Goal: Task Accomplishment & Management: Complete application form

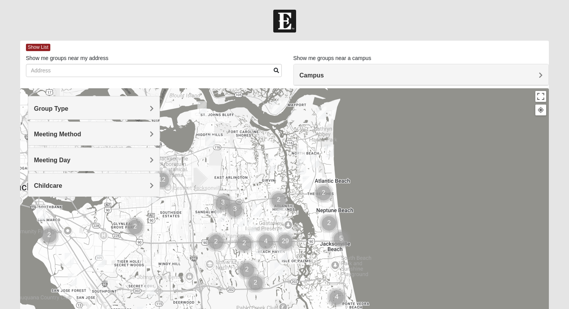
click at [139, 107] on h4 "Group Type" at bounding box center [94, 108] width 120 height 7
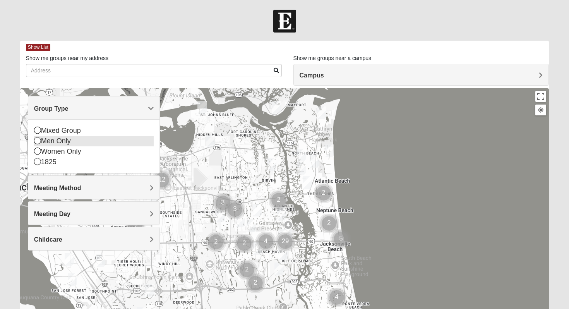
click at [38, 142] on icon at bounding box center [37, 140] width 7 height 7
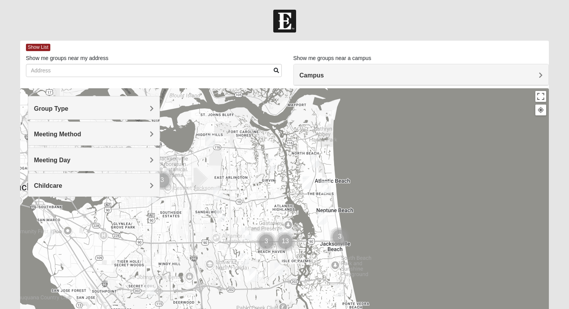
click at [211, 142] on img "Mens Mendonsa 32225" at bounding box center [210, 141] width 9 height 13
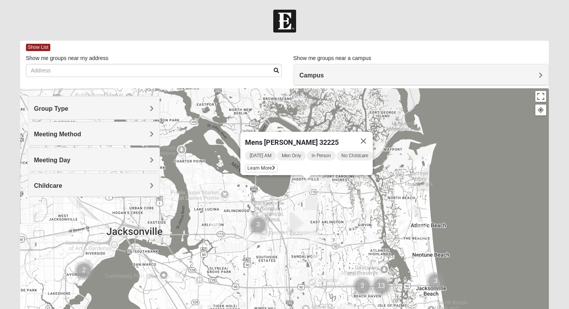
drag, startPoint x: 333, startPoint y: 163, endPoint x: 433, endPoint y: 179, distance: 101.0
click at [433, 179] on div "Mens [PERSON_NAME] 32225 [DATE] AM Men Only In Person No Childcare Learn More" at bounding box center [284, 243] width 529 height 310
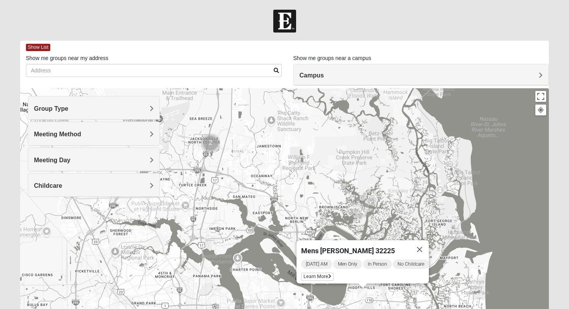
drag, startPoint x: 238, startPoint y: 199, endPoint x: 296, endPoint y: 308, distance: 124.3
click at [296, 308] on div "Mens [PERSON_NAME] 32225 [DATE] AM Men Only In Person No Childcare Learn More" at bounding box center [284, 243] width 529 height 310
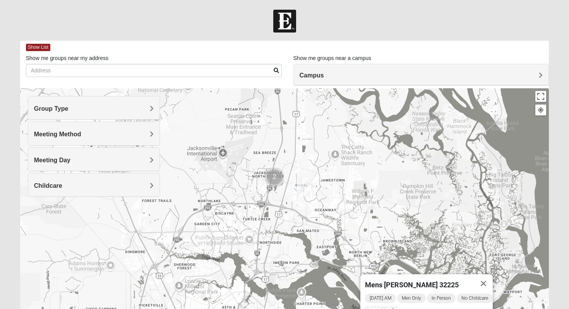
drag, startPoint x: 265, startPoint y: 211, endPoint x: 328, endPoint y: 246, distance: 72.2
click at [328, 246] on div "Mens [PERSON_NAME] 32225 [DATE] AM Men Only In Person No Childcare Learn More" at bounding box center [284, 243] width 529 height 310
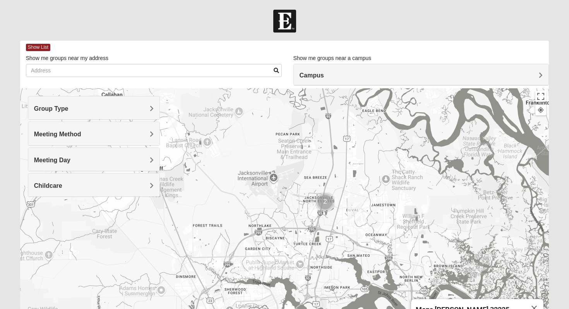
drag, startPoint x: 273, startPoint y: 191, endPoint x: 320, endPoint y: 214, distance: 53.0
click at [320, 214] on div "Mens [PERSON_NAME] 32225 [DATE] AM Men Only In Person No Childcare Learn More" at bounding box center [284, 243] width 529 height 310
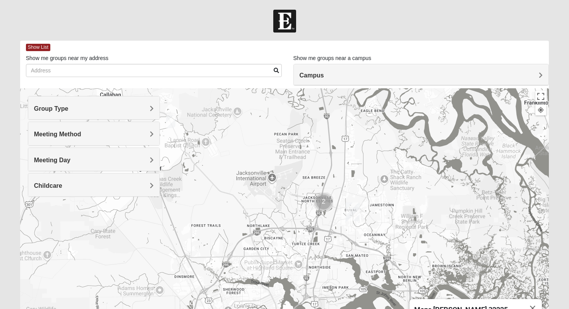
click at [374, 73] on h4 "Campus" at bounding box center [420, 75] width 243 height 7
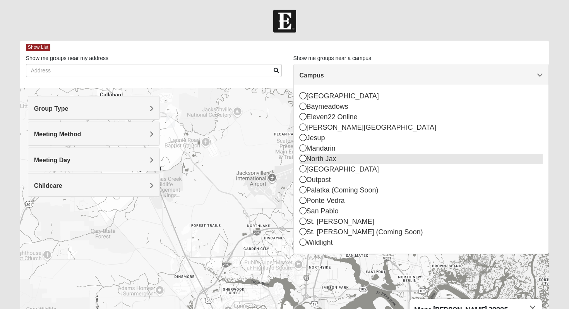
click at [321, 160] on div "North Jax" at bounding box center [420, 159] width 243 height 10
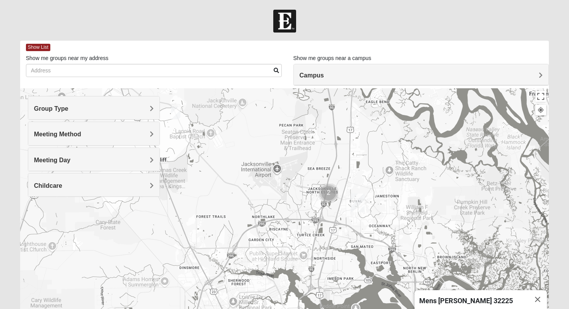
drag, startPoint x: 258, startPoint y: 142, endPoint x: 353, endPoint y: 224, distance: 125.9
click at [353, 224] on div "Mens [PERSON_NAME] 32225 [DATE] AM Men Only In Person No Childcare Learn More" at bounding box center [284, 243] width 529 height 310
click at [89, 108] on h4 "Group Type" at bounding box center [94, 108] width 120 height 7
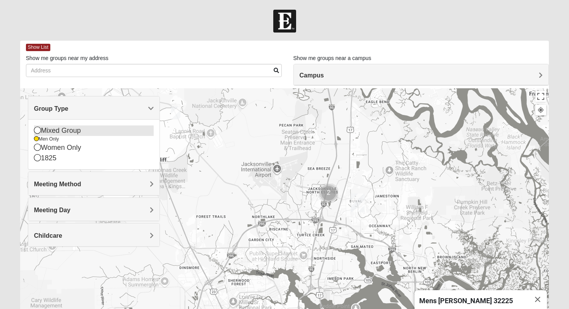
click at [77, 130] on div "Mixed Group" at bounding box center [94, 130] width 120 height 10
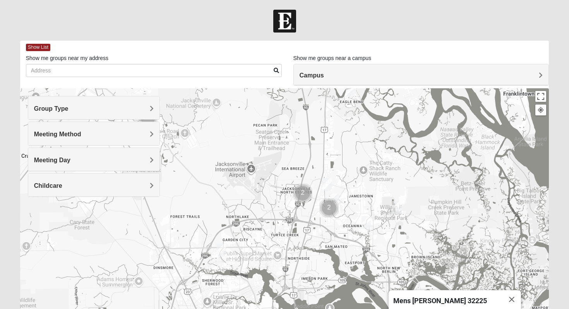
click at [328, 183] on img "Mixed Martins 32218" at bounding box center [326, 184] width 9 height 13
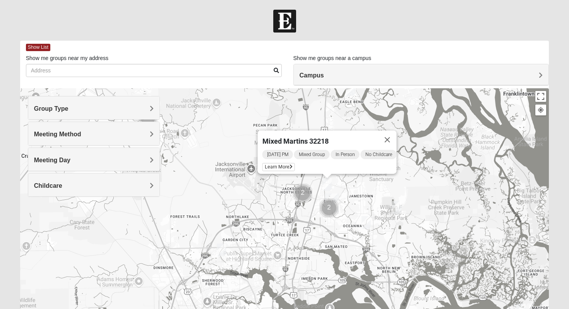
click at [368, 221] on img "Mixed Drew 32226" at bounding box center [365, 222] width 9 height 13
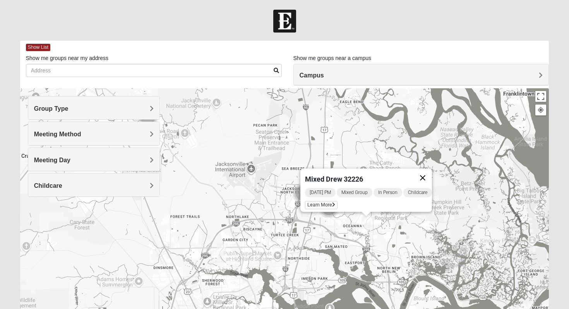
click at [432, 174] on button "Close" at bounding box center [422, 177] width 19 height 19
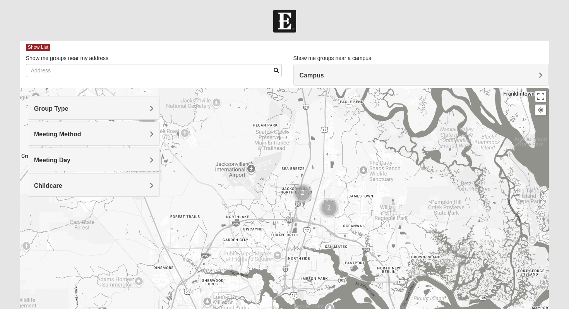
click at [399, 207] on img "Mixed Lancaster 32226" at bounding box center [396, 207] width 9 height 13
